Goal: Transaction & Acquisition: Purchase product/service

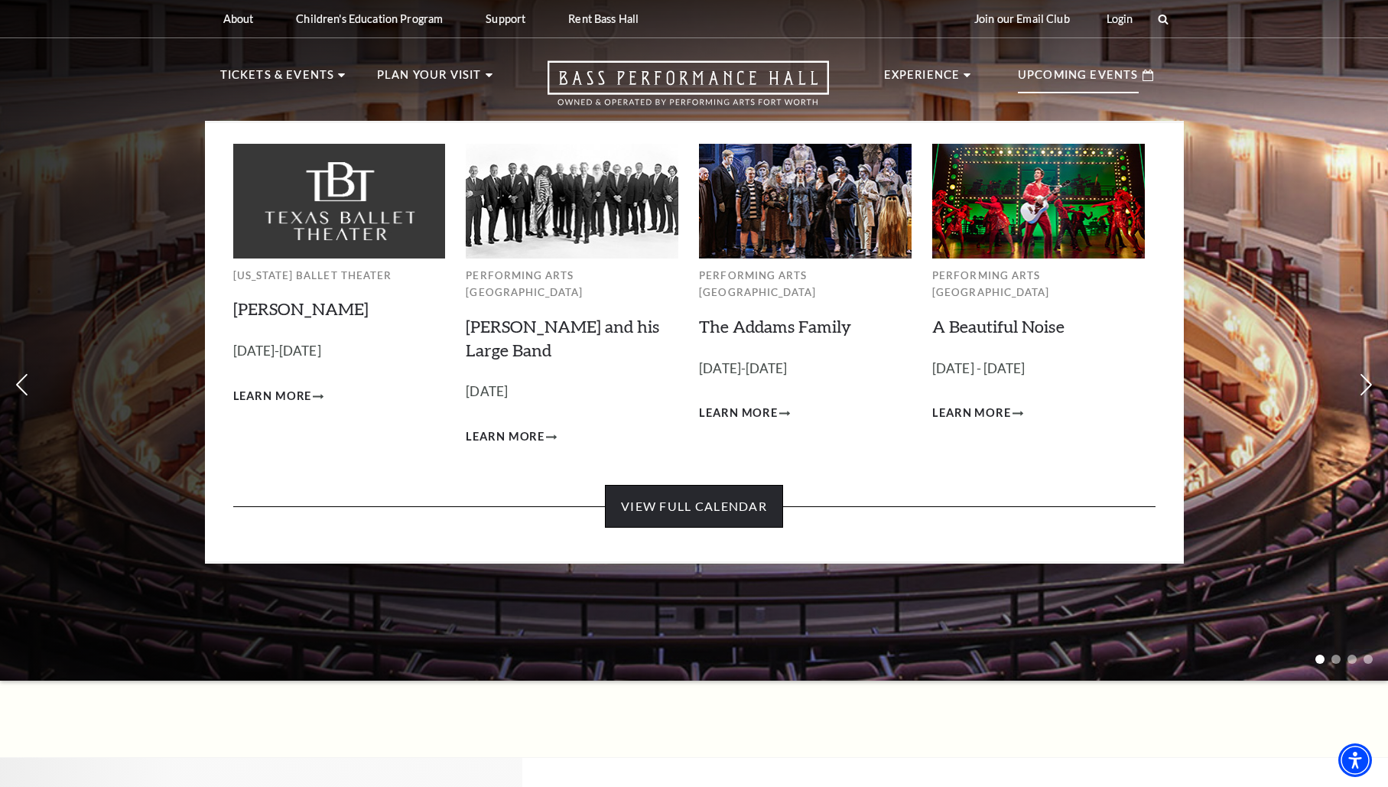
click at [678, 495] on link "View Full Calendar" at bounding box center [694, 506] width 178 height 43
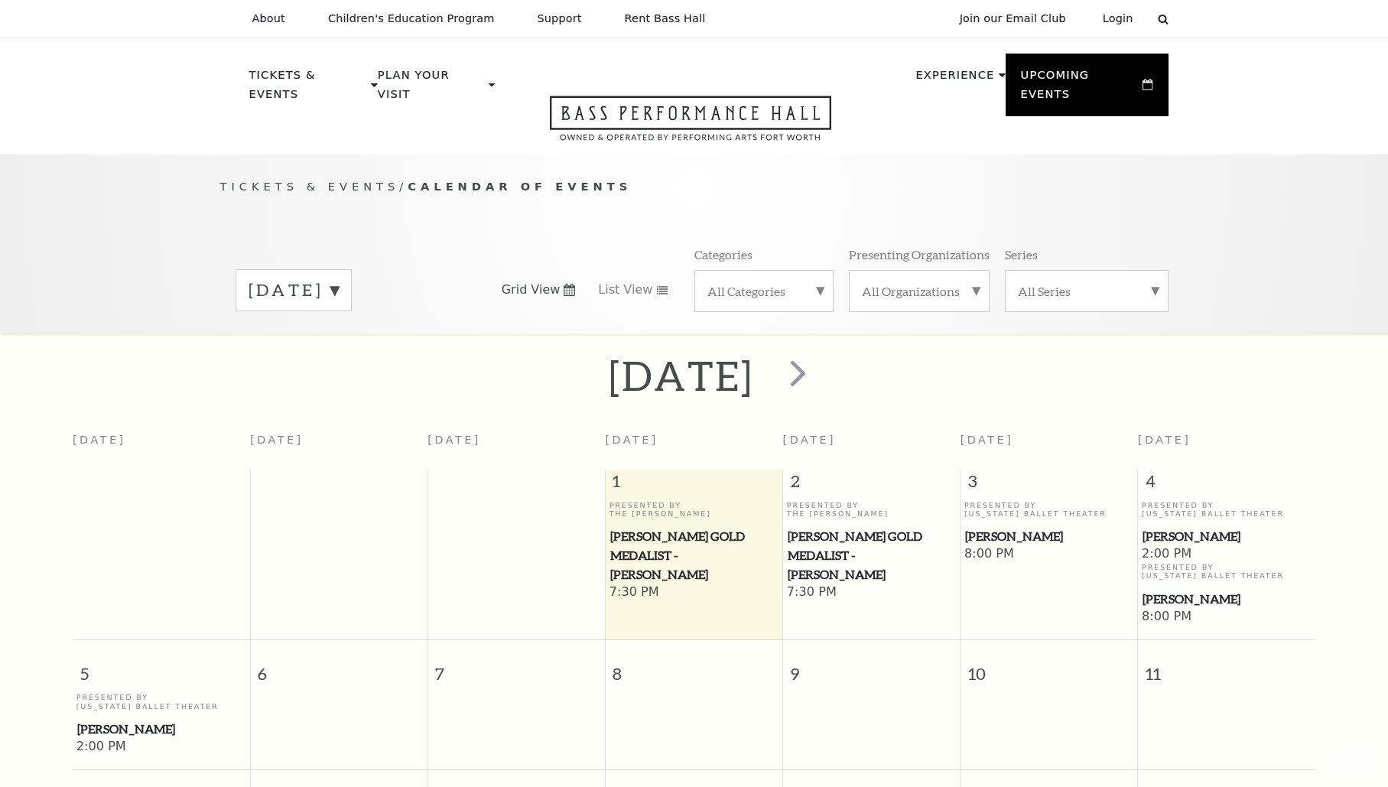
scroll to position [135, 0]
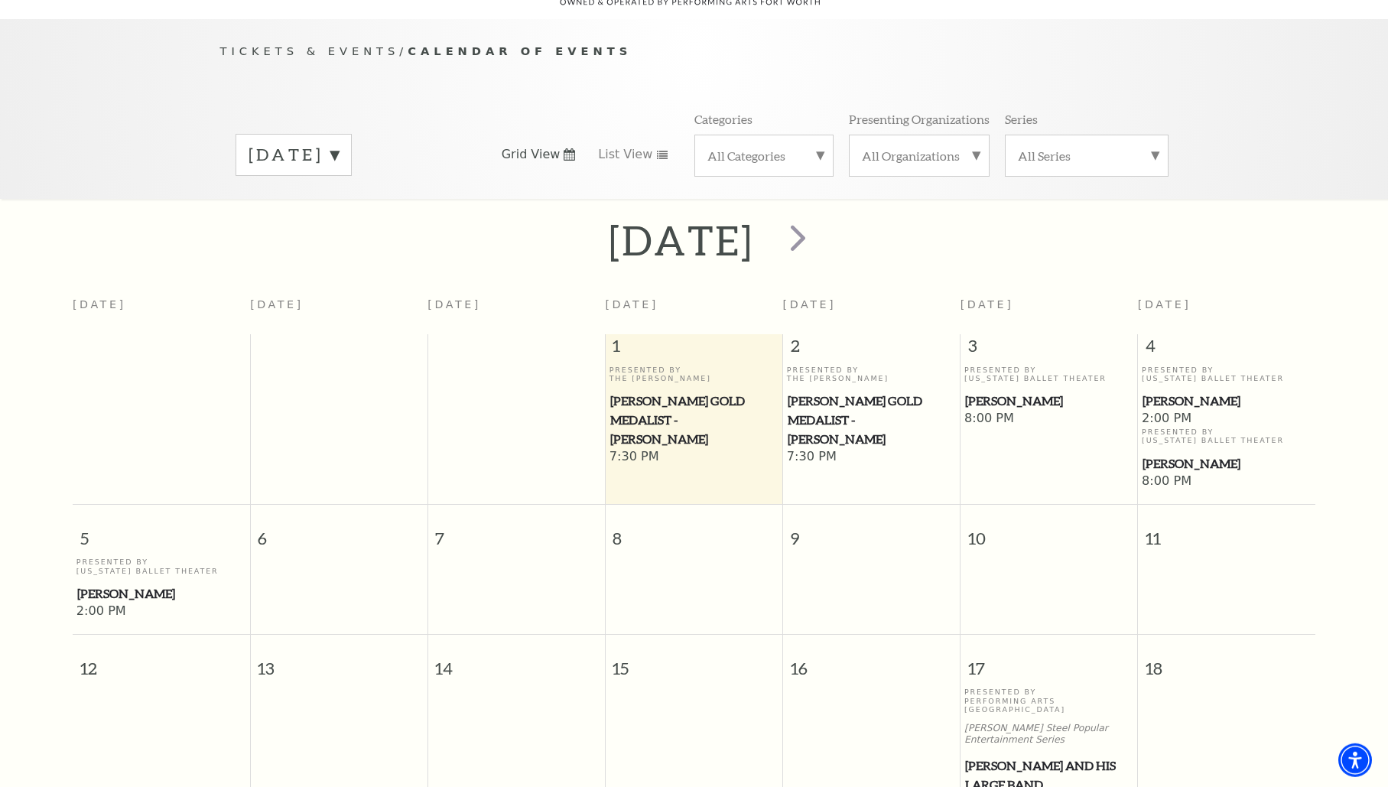
click at [691, 410] on span "[PERSON_NAME] Gold Medalist - [PERSON_NAME]" at bounding box center [694, 420] width 168 height 57
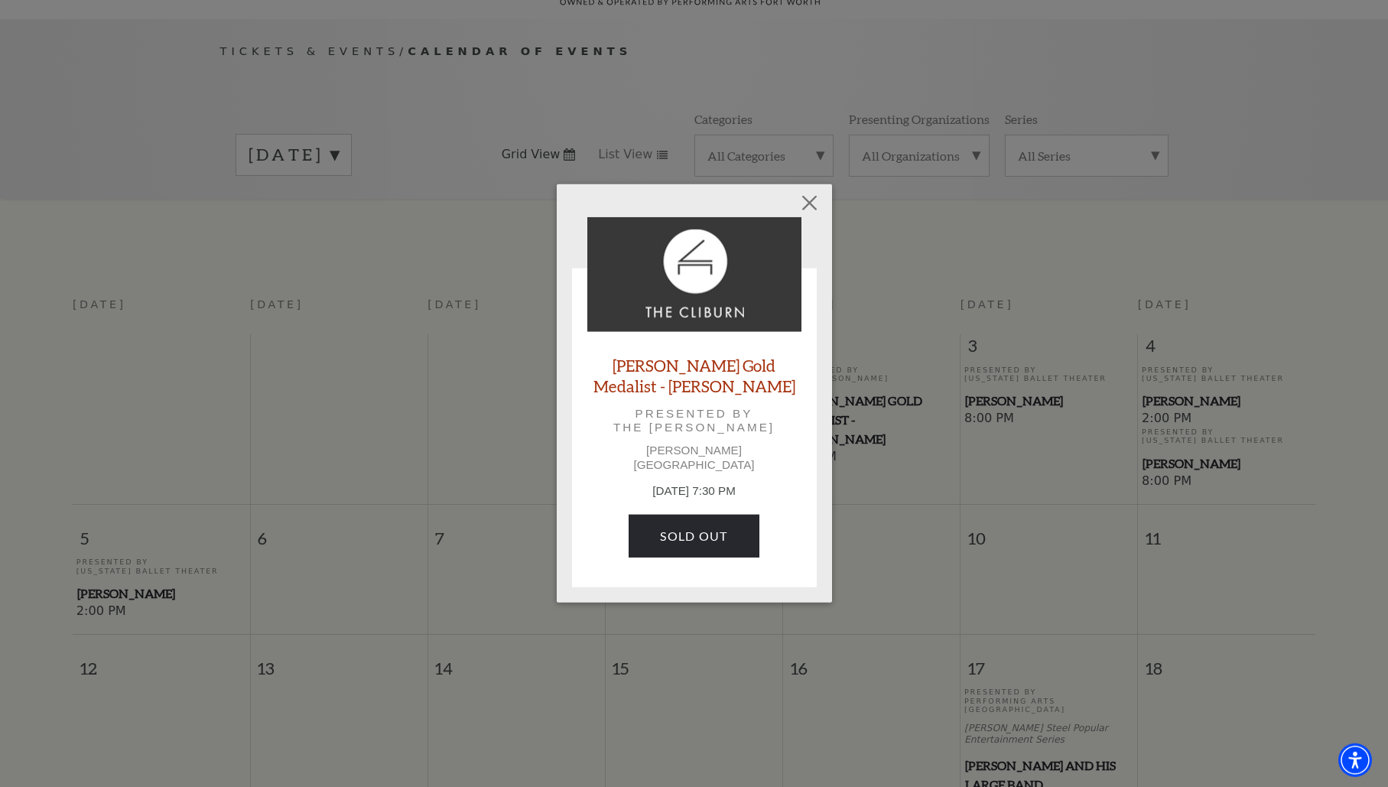
click at [698, 377] on link "[PERSON_NAME] Gold Medalist - [PERSON_NAME]" at bounding box center [694, 375] width 214 height 41
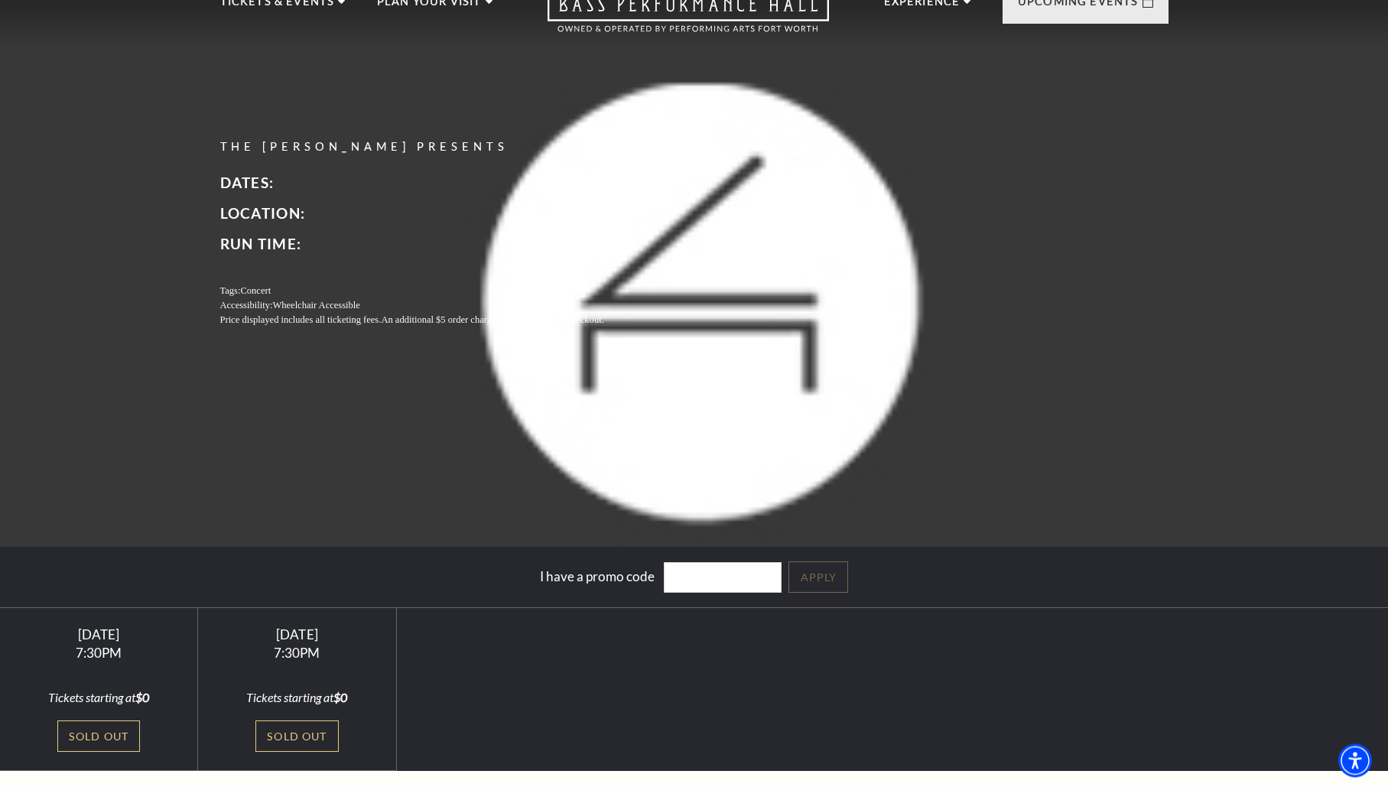
scroll to position [71, 0]
